Goal: Information Seeking & Learning: Learn about a topic

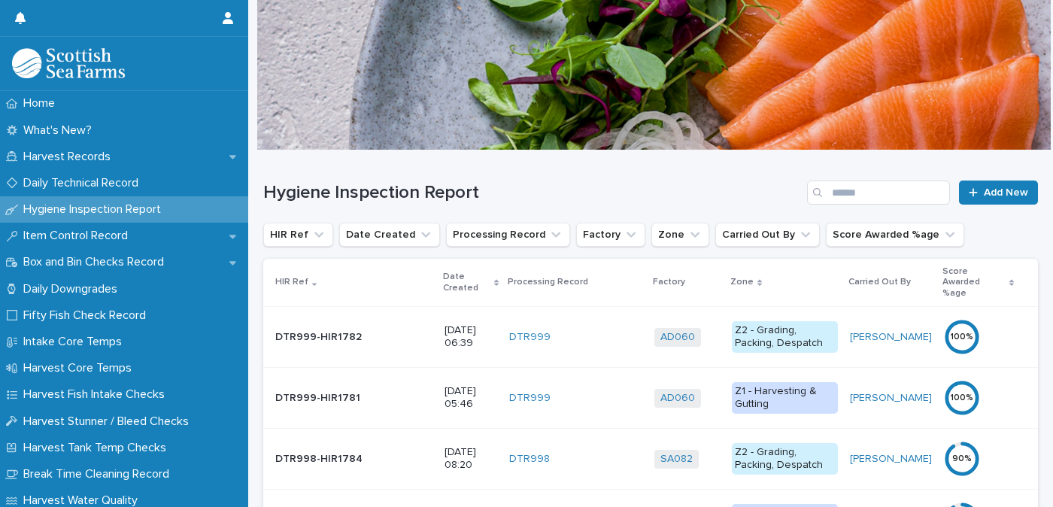
click at [443, 272] on p "Date Created" at bounding box center [466, 283] width 47 height 28
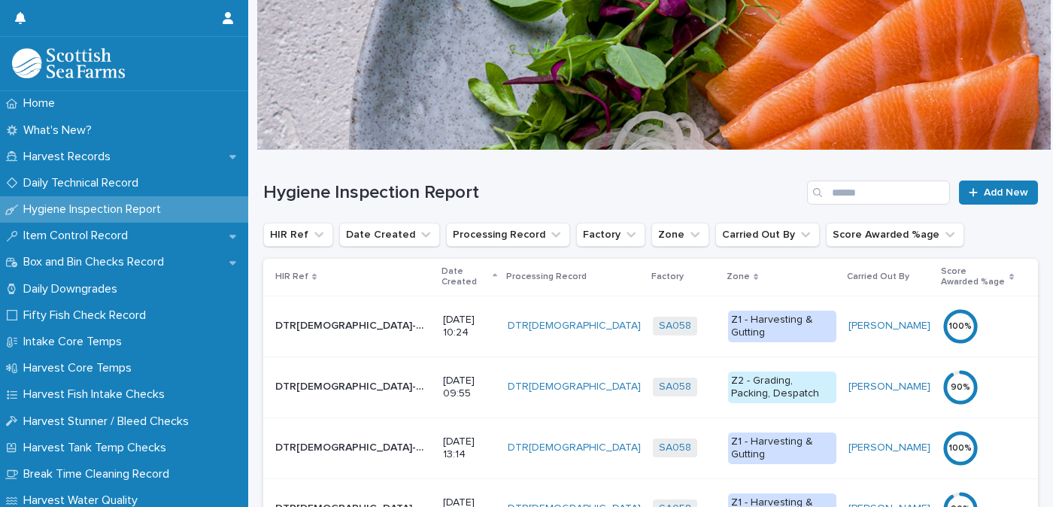
click at [442, 271] on p "Date Created" at bounding box center [465, 277] width 47 height 28
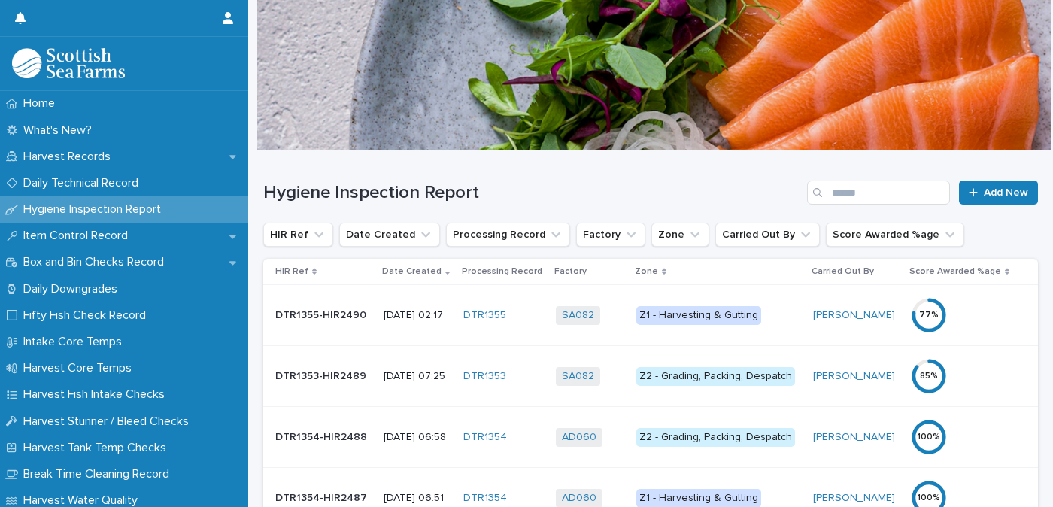
click at [700, 312] on div "Z1 - Harvesting & Gutting" at bounding box center [698, 315] width 125 height 19
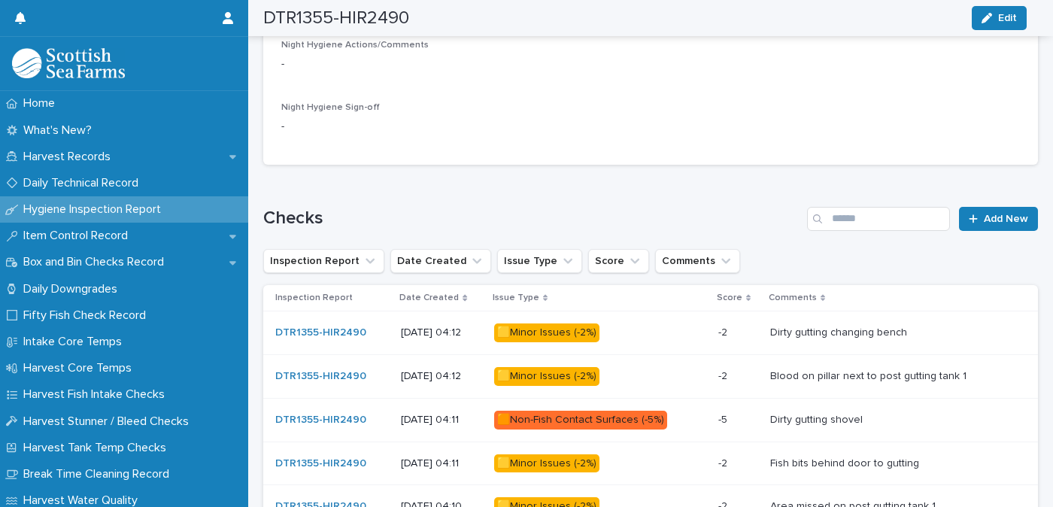
scroll to position [827, 0]
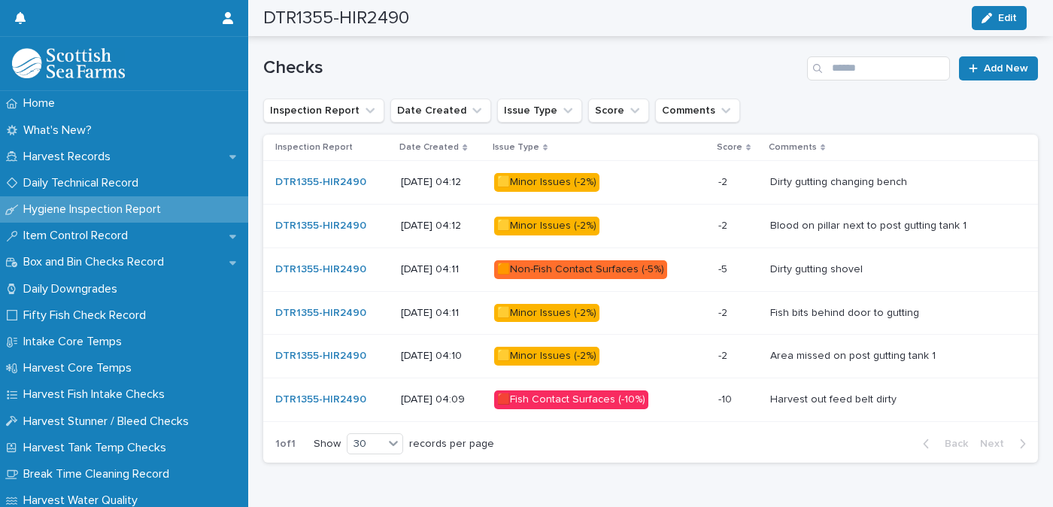
click at [615, 397] on div "🟥Fish Contact Surfaces (-10%)" at bounding box center [571, 399] width 154 height 19
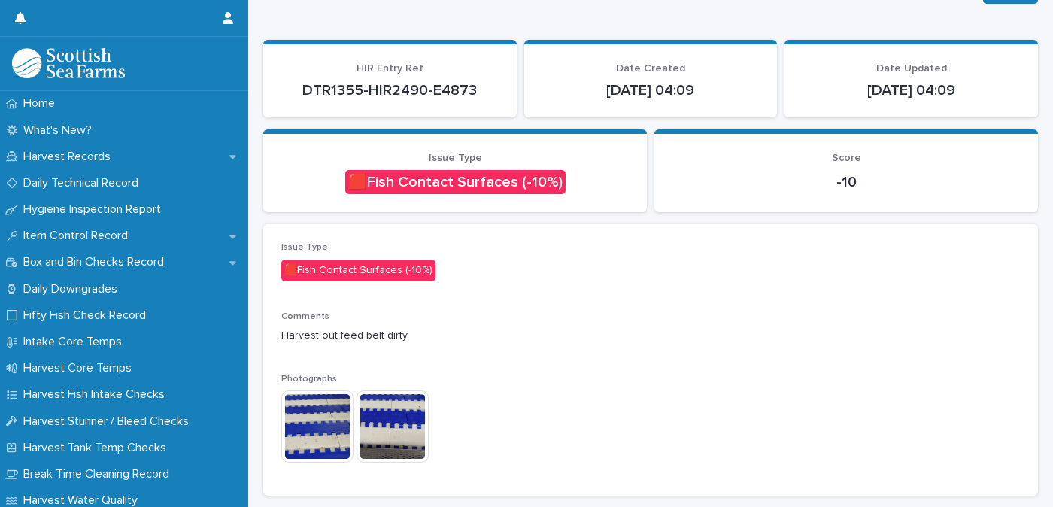
scroll to position [150, 0]
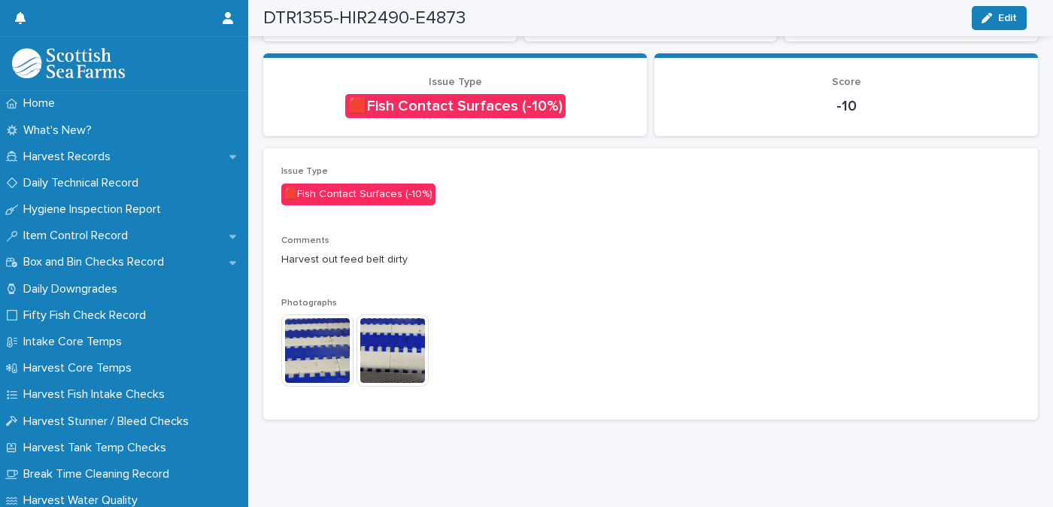
click at [311, 335] on img at bounding box center [317, 350] width 72 height 72
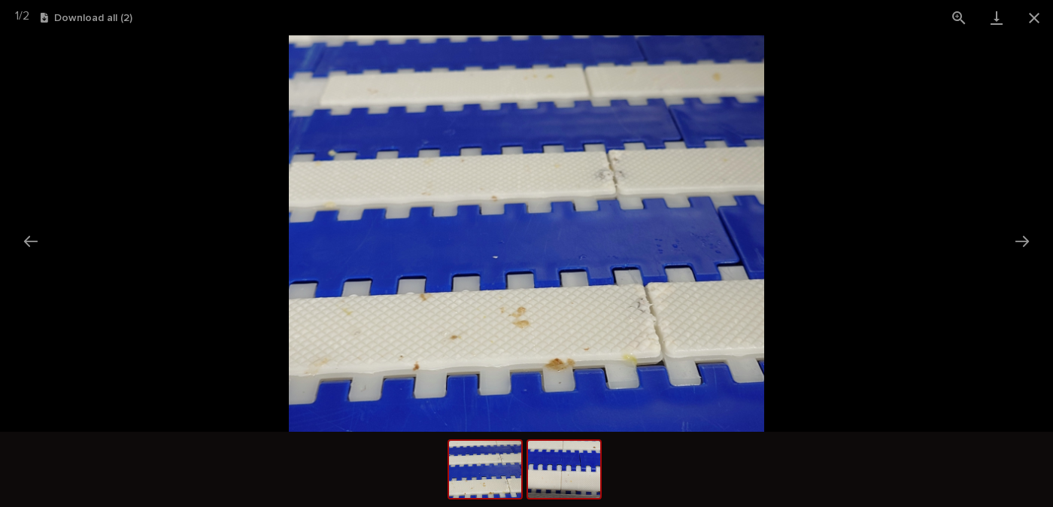
click at [570, 466] on img at bounding box center [564, 469] width 72 height 57
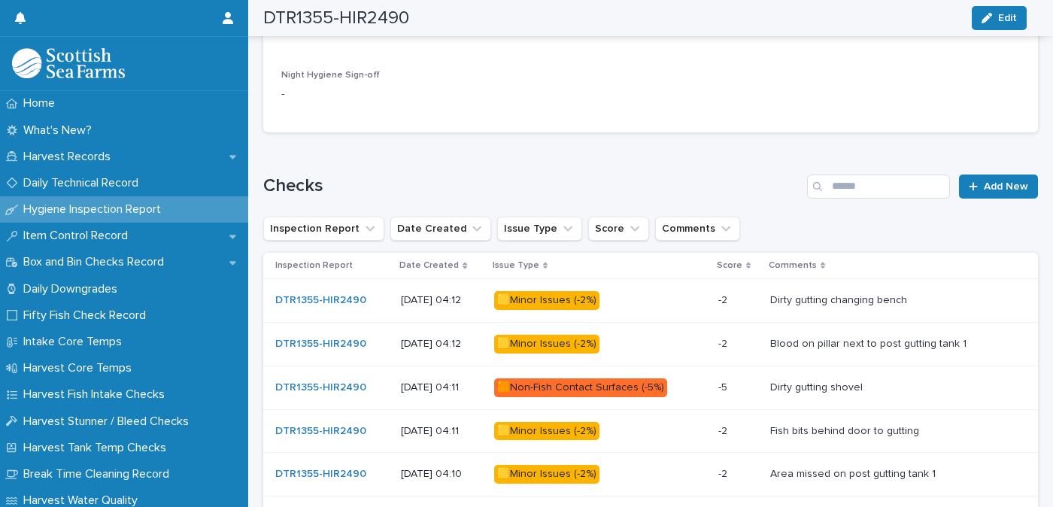
scroll to position [785, 0]
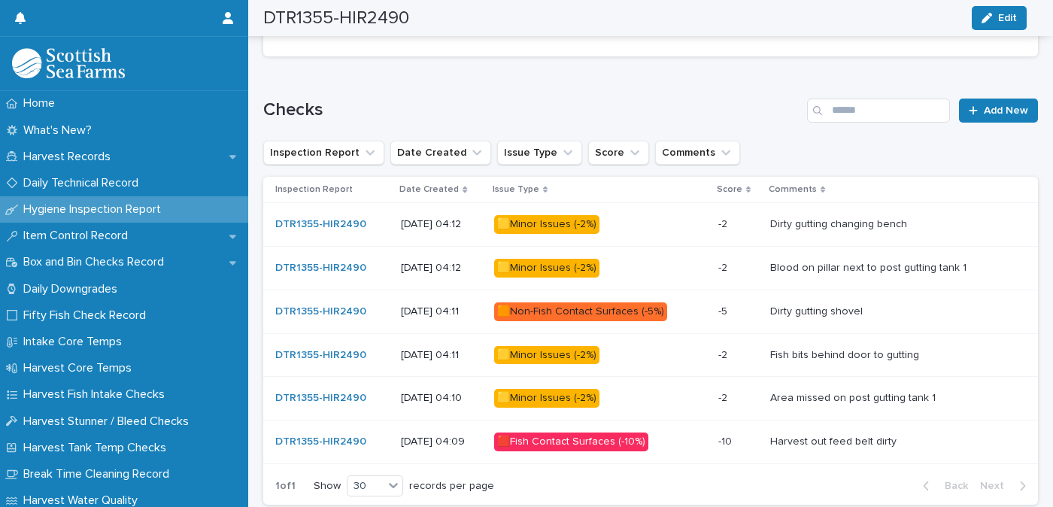
click at [600, 226] on div "🟨Minor Issues (-2%)" at bounding box center [546, 224] width 105 height 19
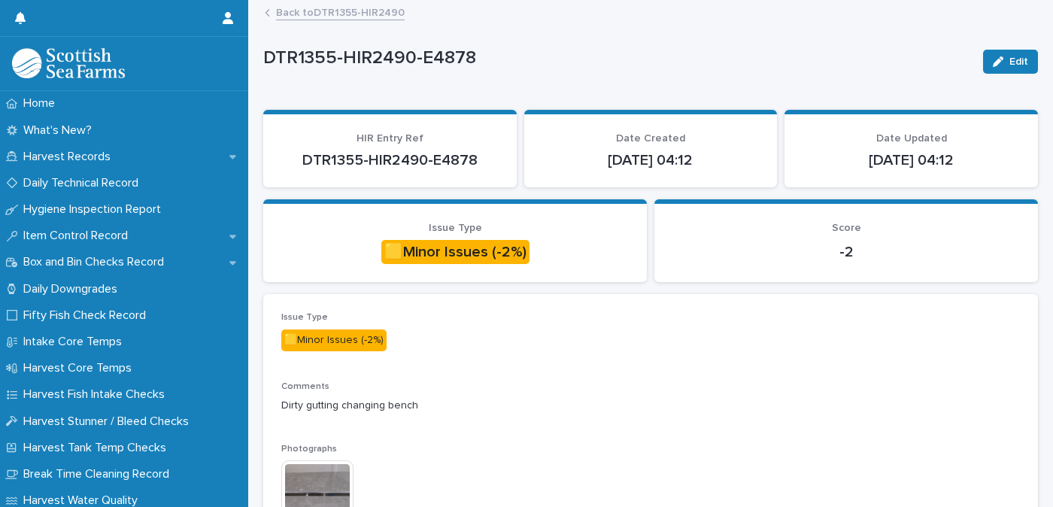
scroll to position [150, 0]
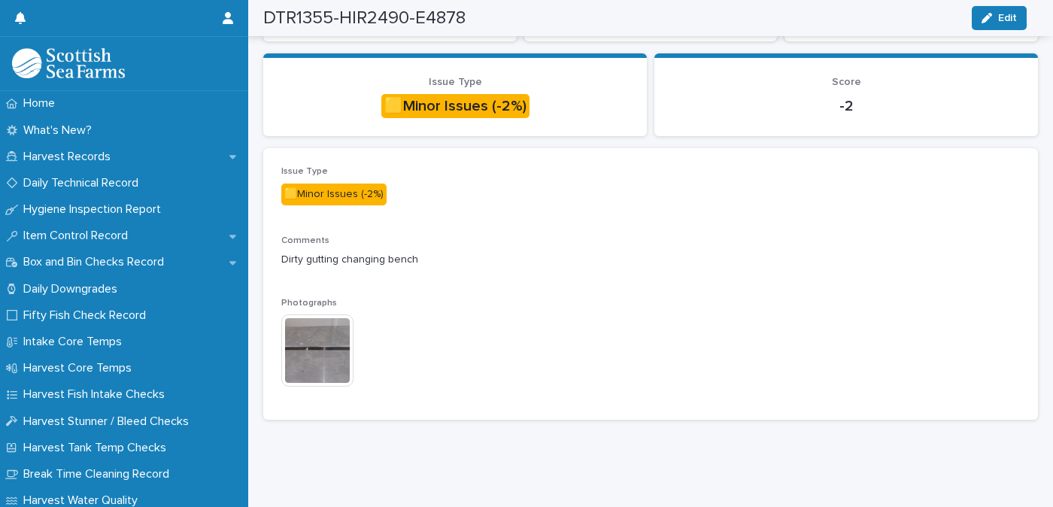
click at [328, 339] on img at bounding box center [317, 350] width 72 height 72
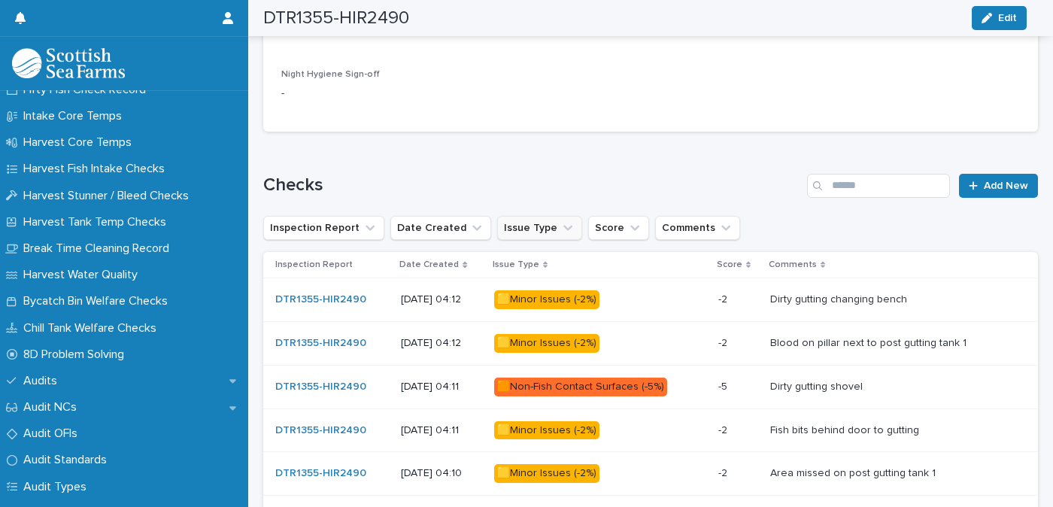
scroll to position [785, 0]
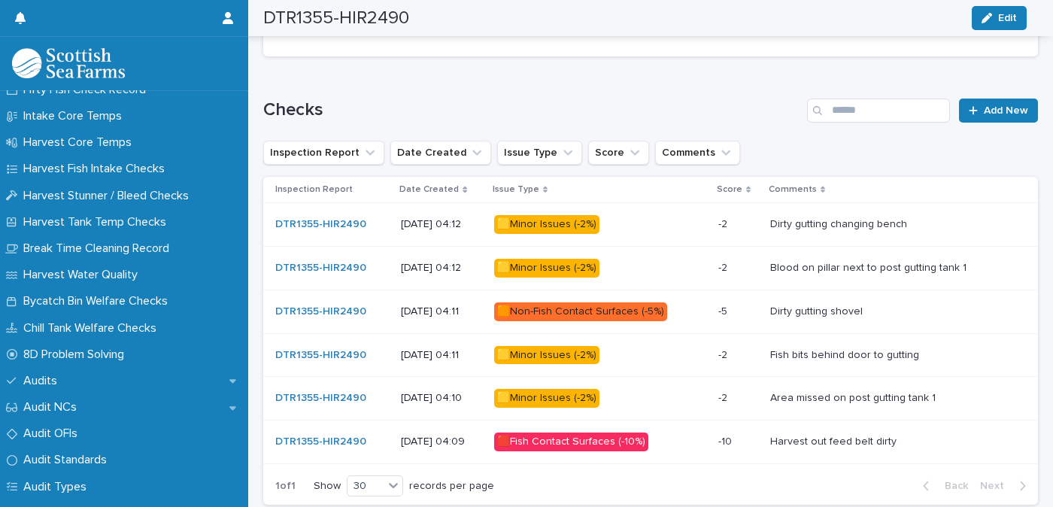
click at [560, 264] on div "🟨Minor Issues (-2%)" at bounding box center [546, 268] width 105 height 19
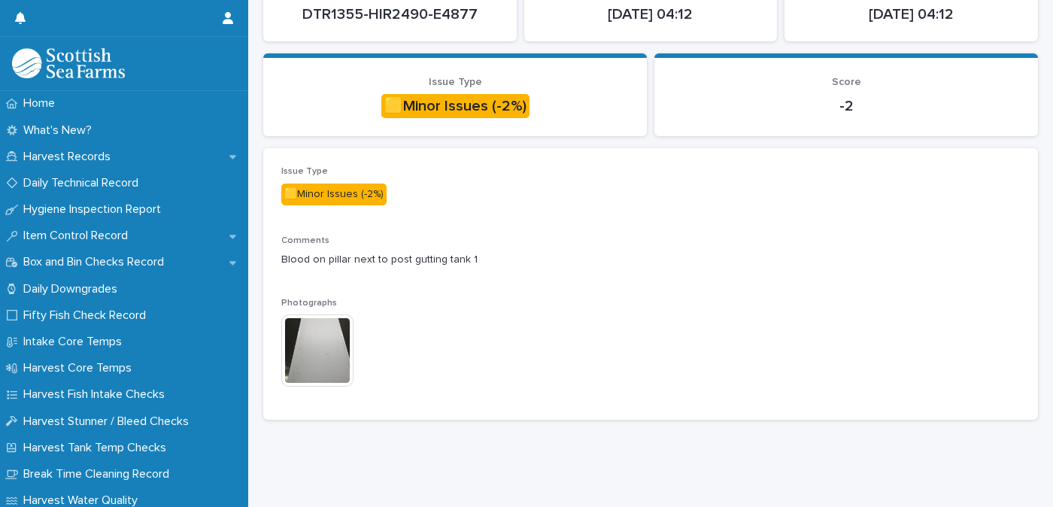
scroll to position [156, 0]
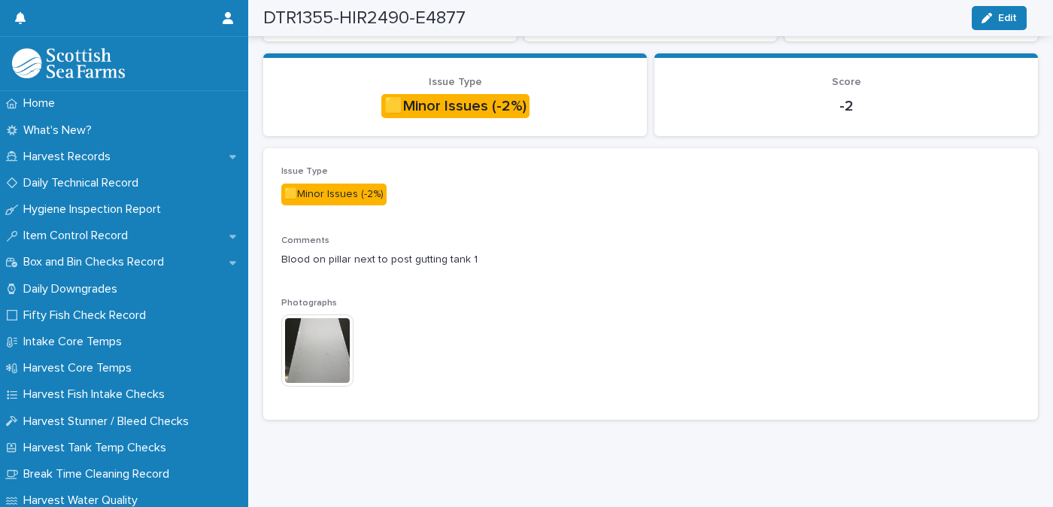
click at [329, 340] on img at bounding box center [317, 350] width 72 height 72
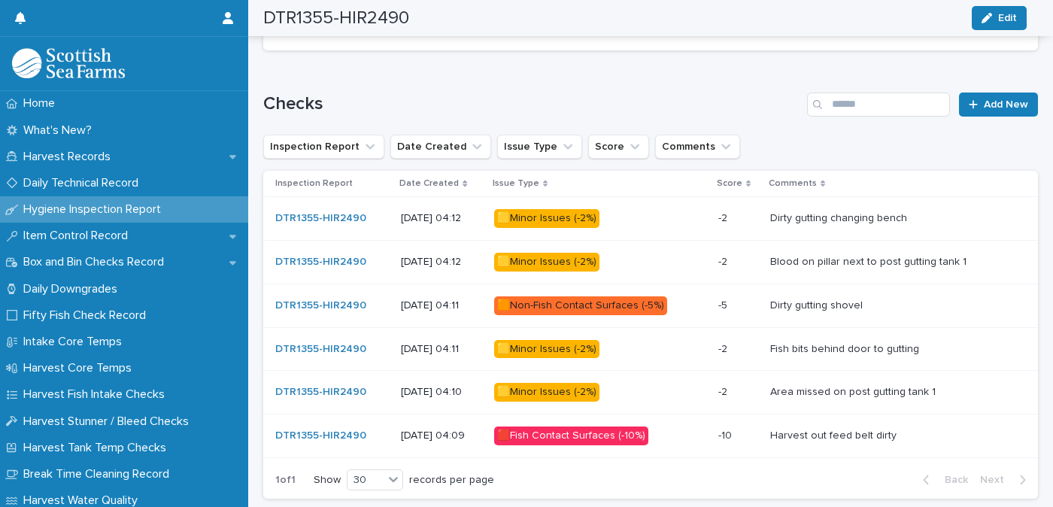
scroll to position [879, 0]
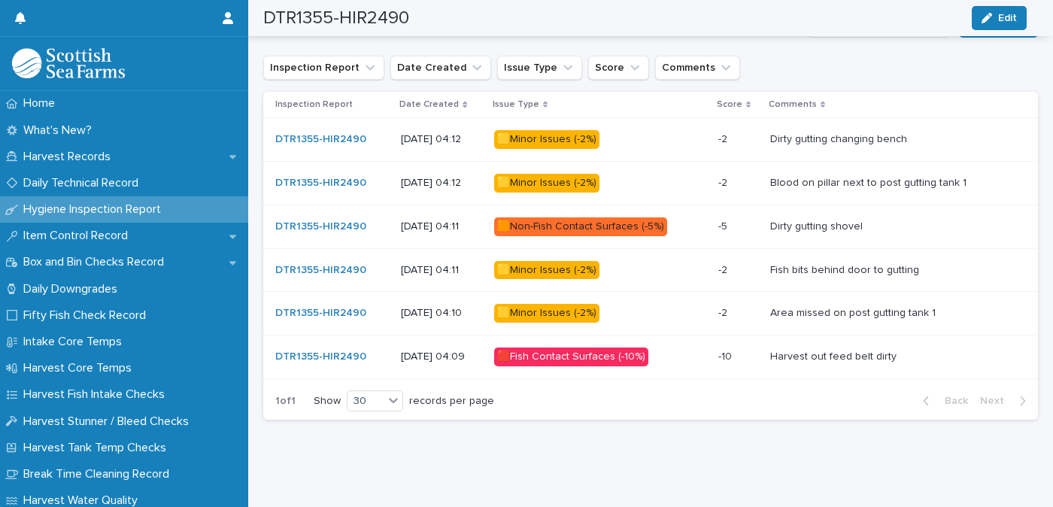
click at [588, 217] on div "🟧Non-Fish Contact Surfaces (-5%)" at bounding box center [580, 226] width 173 height 19
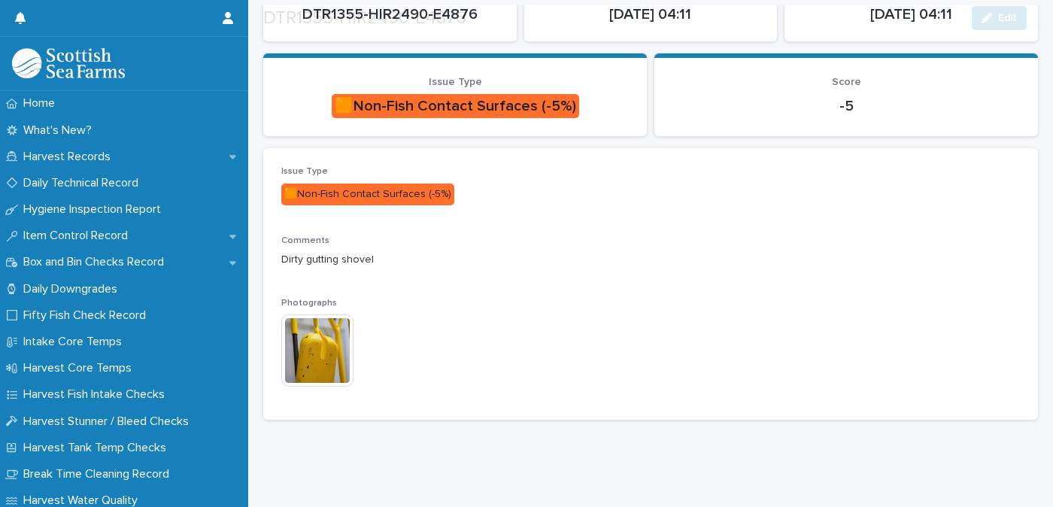
scroll to position [156, 0]
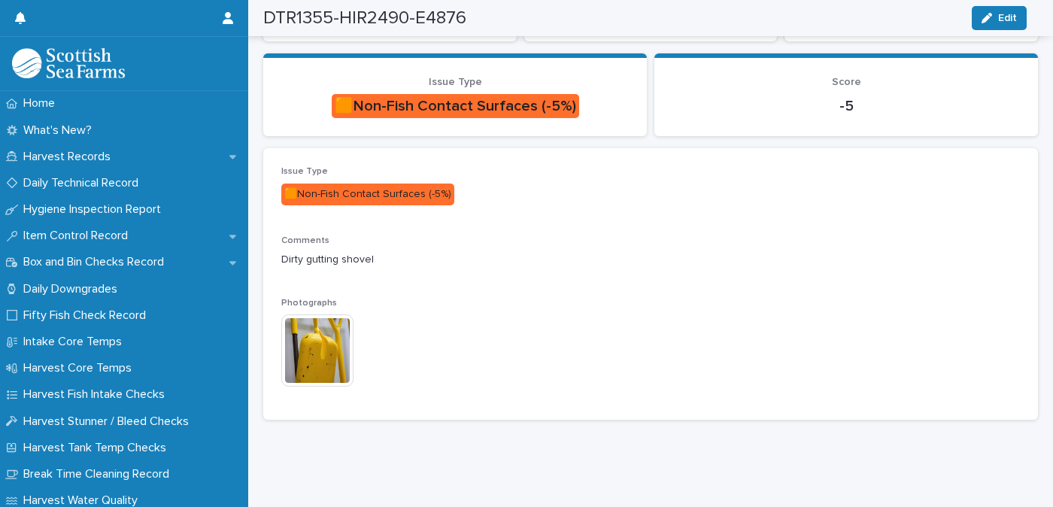
click at [325, 342] on img at bounding box center [317, 350] width 72 height 72
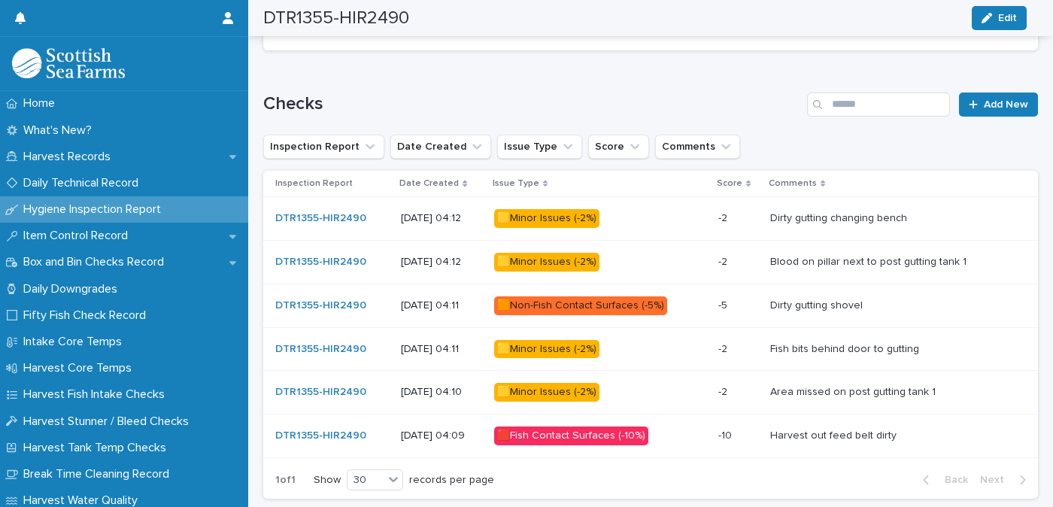
scroll to position [867, 0]
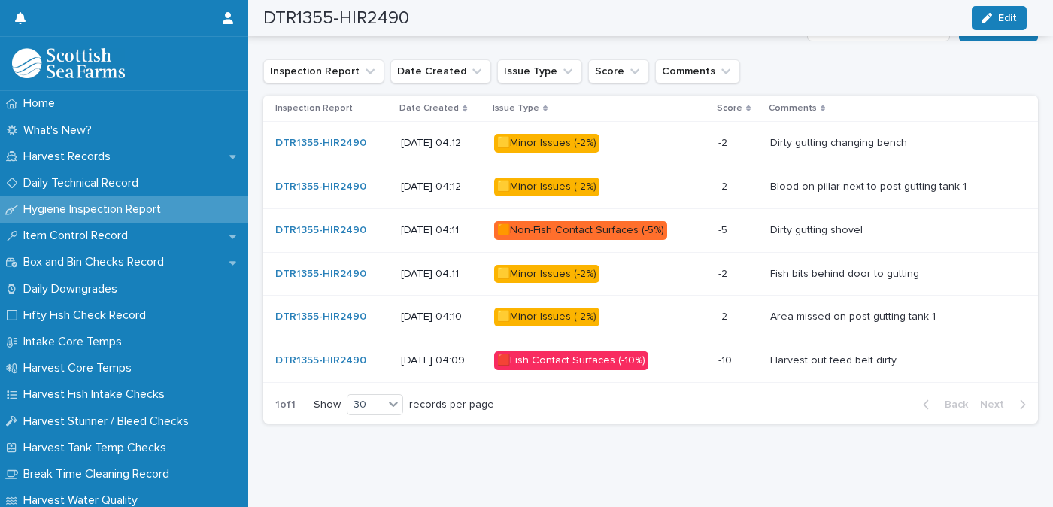
click at [587, 270] on div "🟨Minor Issues (-2%)" at bounding box center [546, 274] width 105 height 19
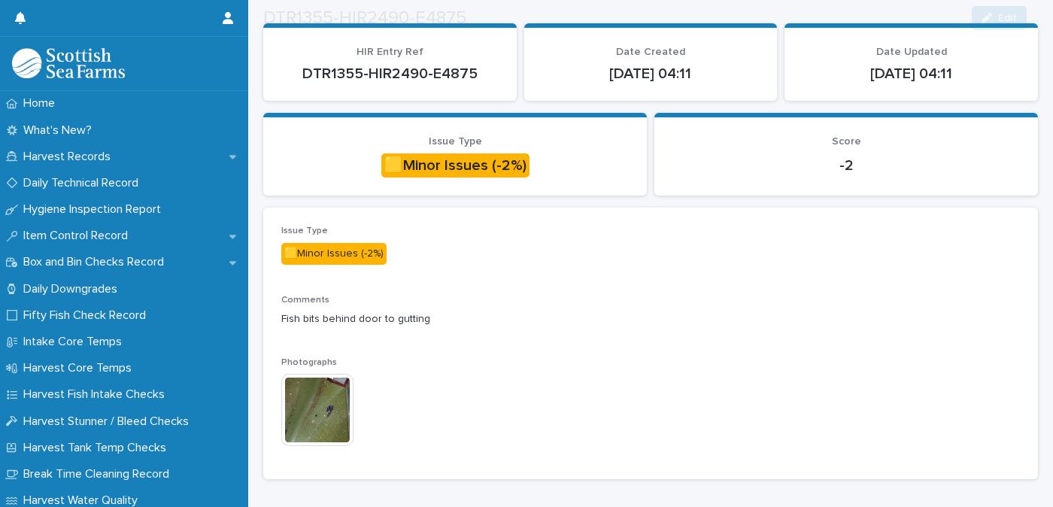
scroll to position [150, 0]
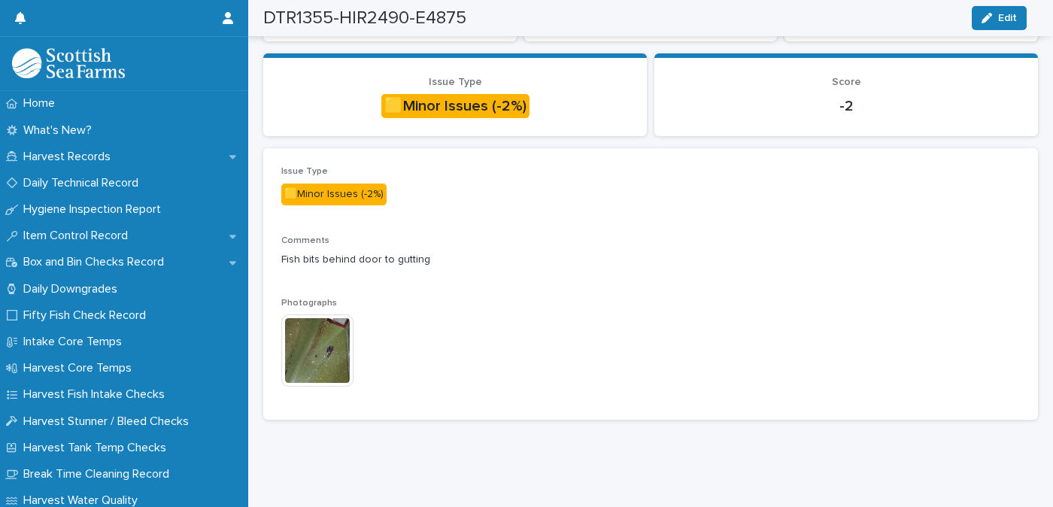
click at [324, 350] on img at bounding box center [317, 350] width 72 height 72
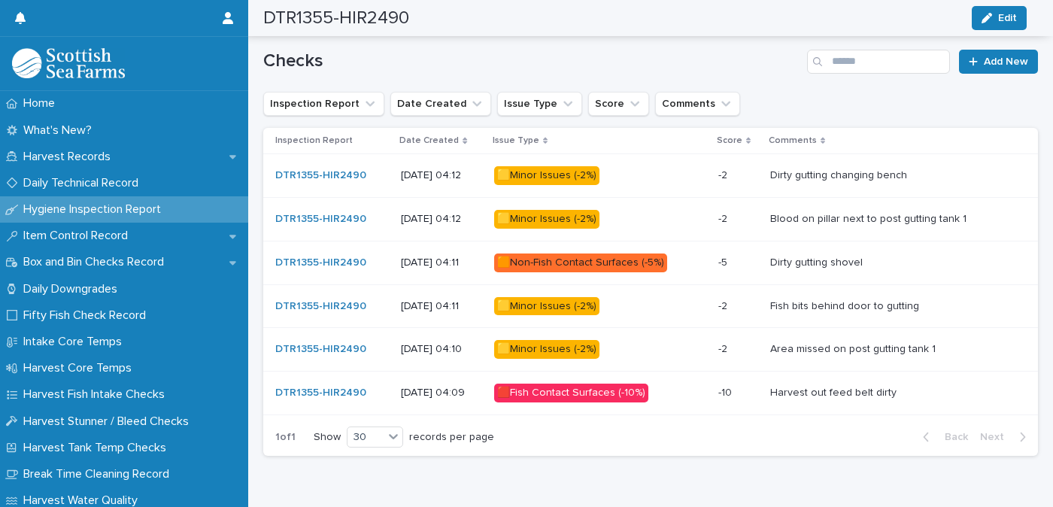
scroll to position [861, 0]
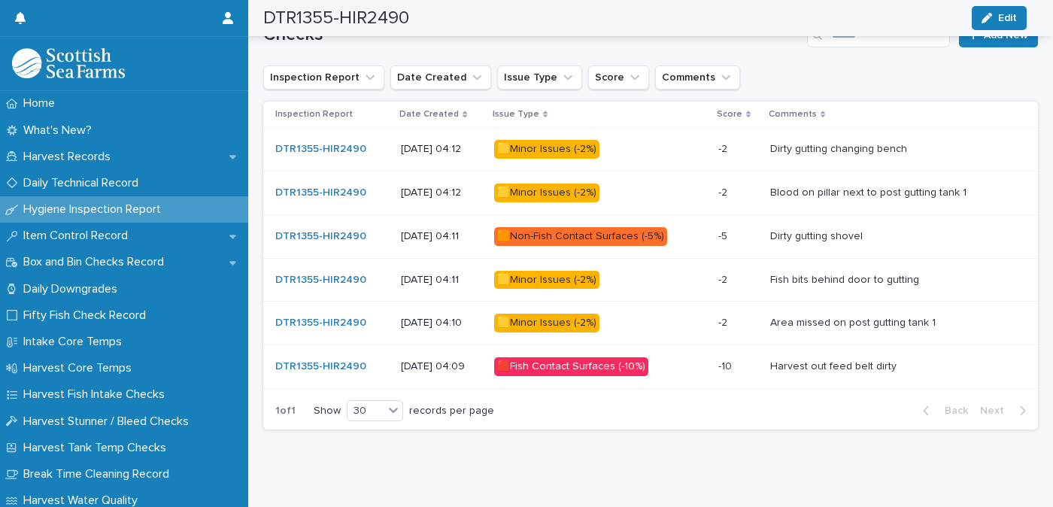
click at [587, 323] on div "🟨Minor Issues (-2%)" at bounding box center [546, 323] width 105 height 19
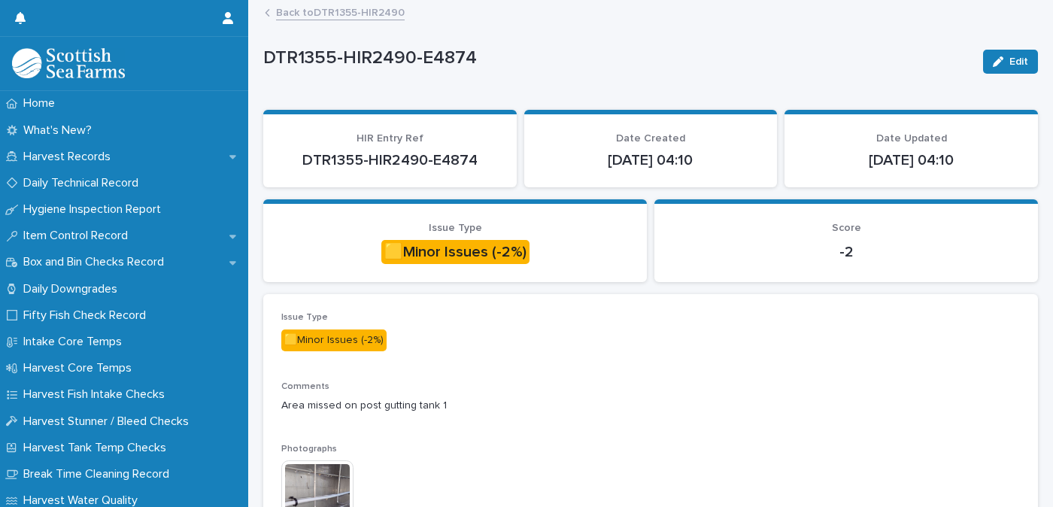
scroll to position [150, 0]
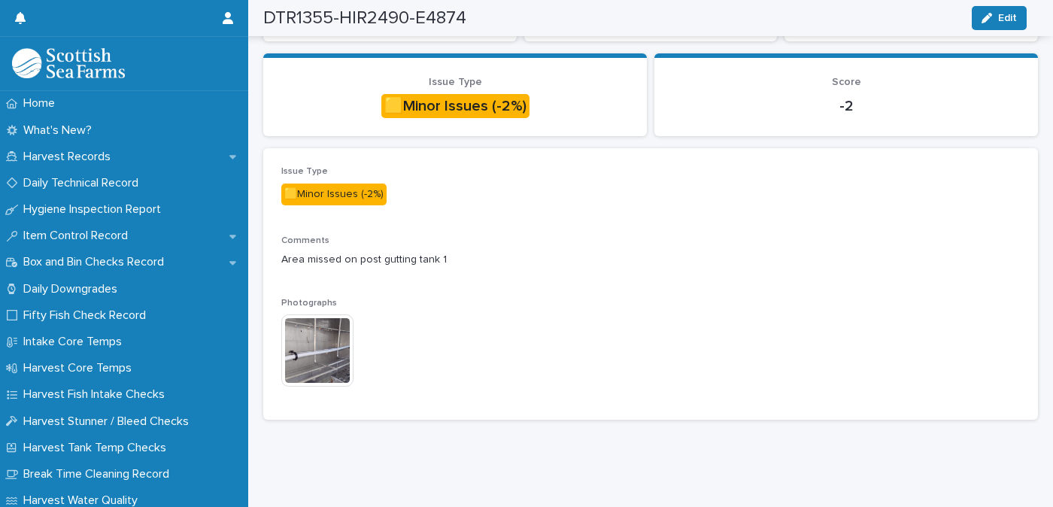
click at [325, 346] on img at bounding box center [317, 350] width 72 height 72
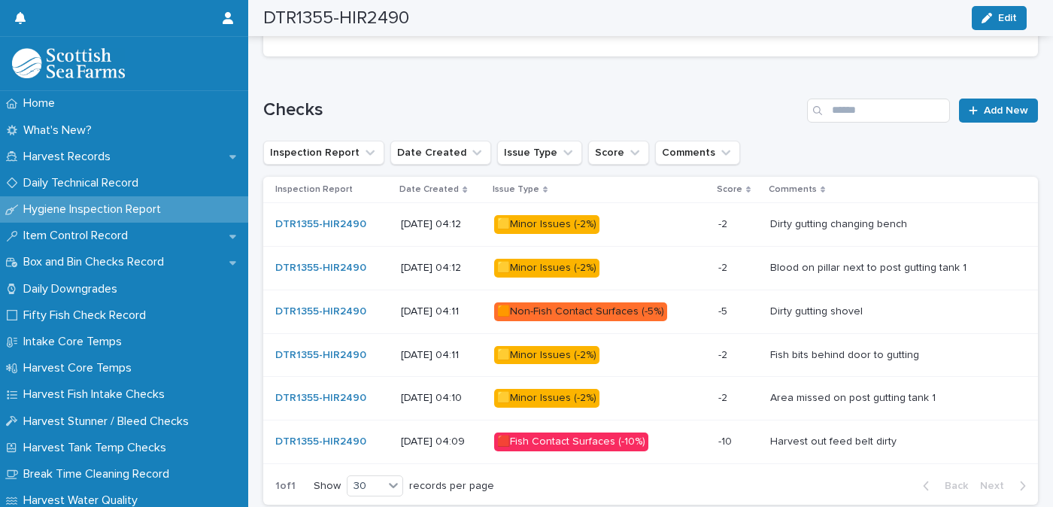
scroll to position [879, 0]
